Goal: Answer question/provide support

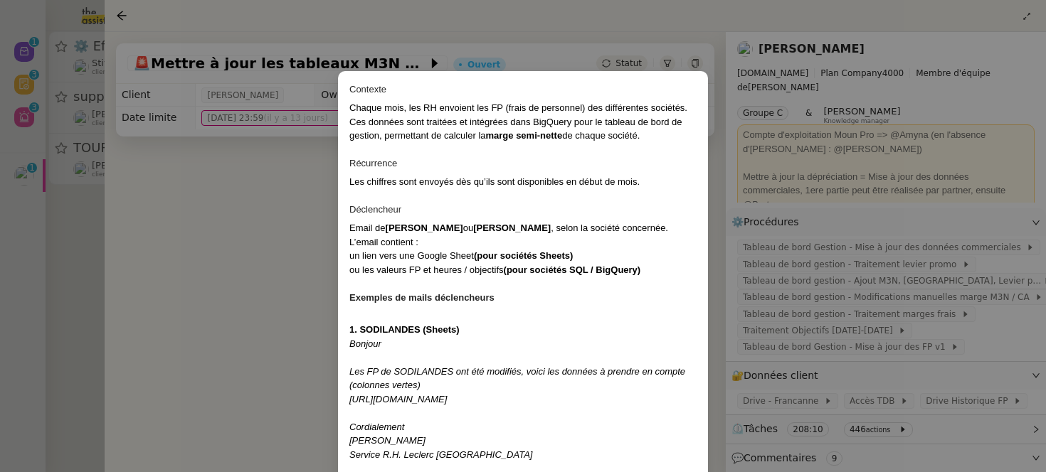
scroll to position [980, 0]
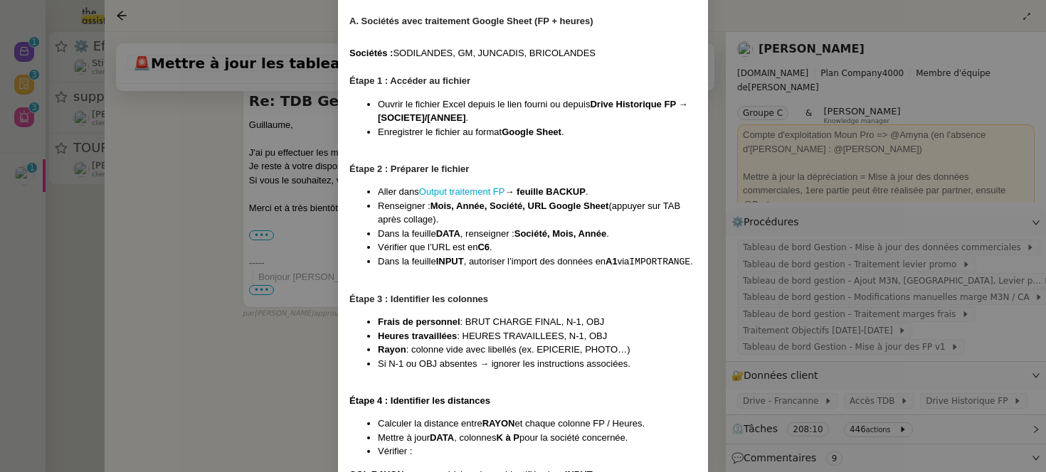
click at [16, 192] on nz-modal-container "Contexte Chaque mois, les RH envoient les FP (frais de personnel) des différent…" at bounding box center [523, 236] width 1046 height 472
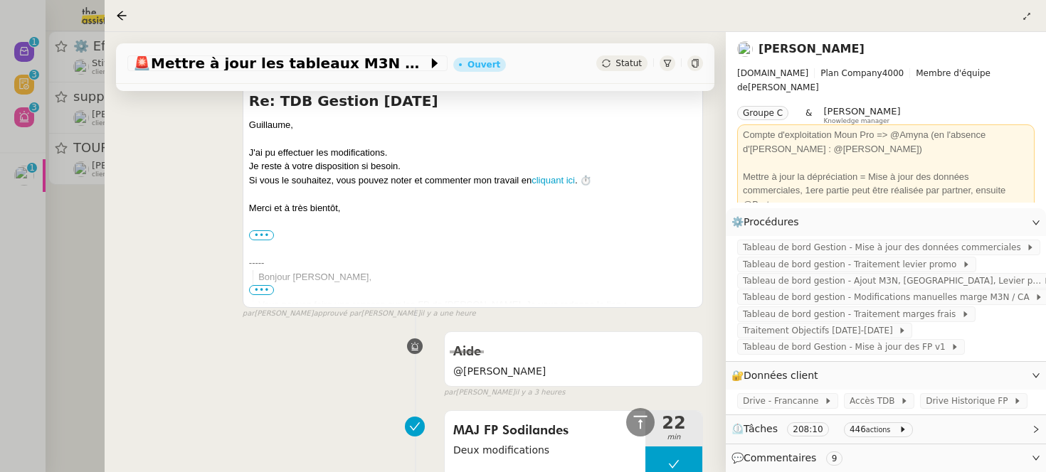
click at [33, 178] on div at bounding box center [523, 236] width 1046 height 472
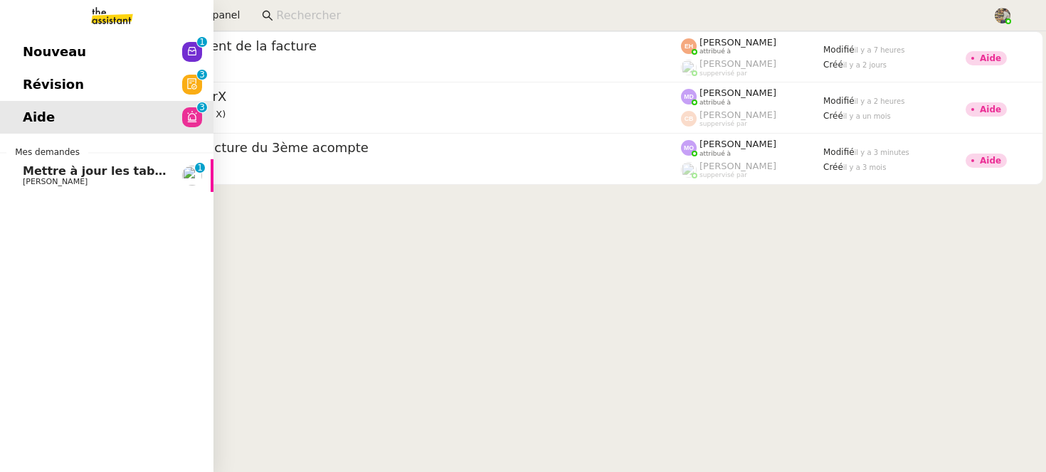
click at [23, 181] on span "[PERSON_NAME]" at bounding box center [55, 181] width 65 height 9
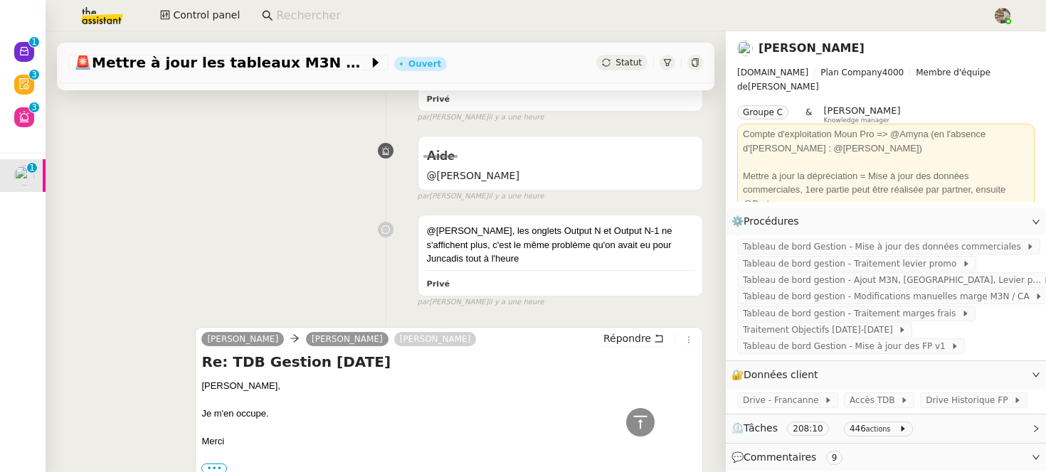
scroll to position [220, 0]
